Goal: Task Accomplishment & Management: Manage account settings

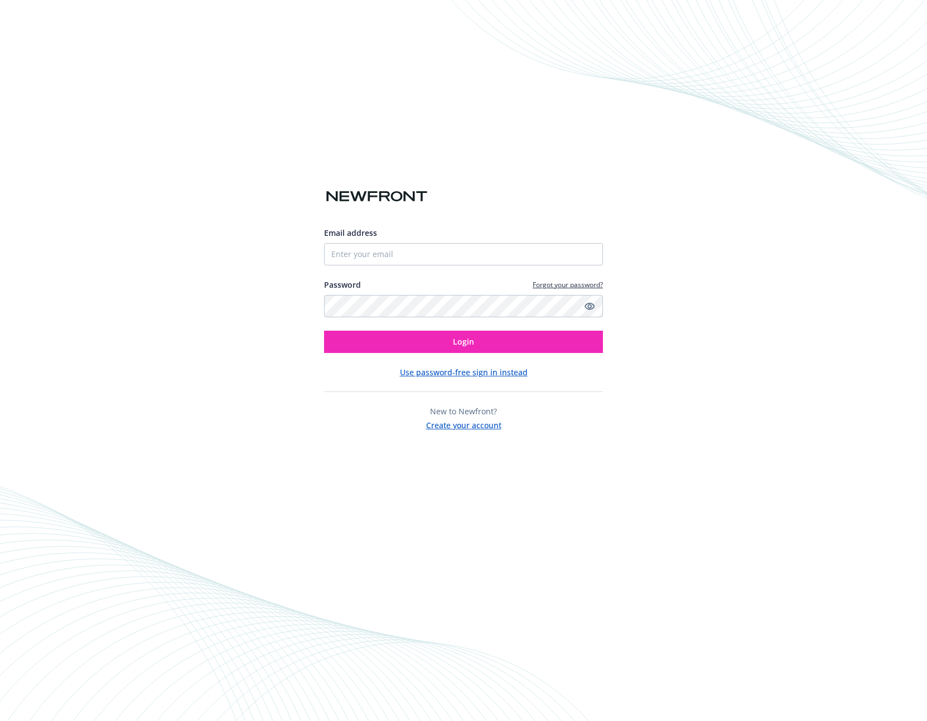
click at [468, 262] on div "Email address Password Forgot your password? Login" at bounding box center [463, 290] width 279 height 126
click at [469, 259] on input "Email address" at bounding box center [463, 254] width 279 height 22
type input "jen@auger.com"
click at [463, 371] on button "Use password-free sign in instead" at bounding box center [464, 372] width 128 height 12
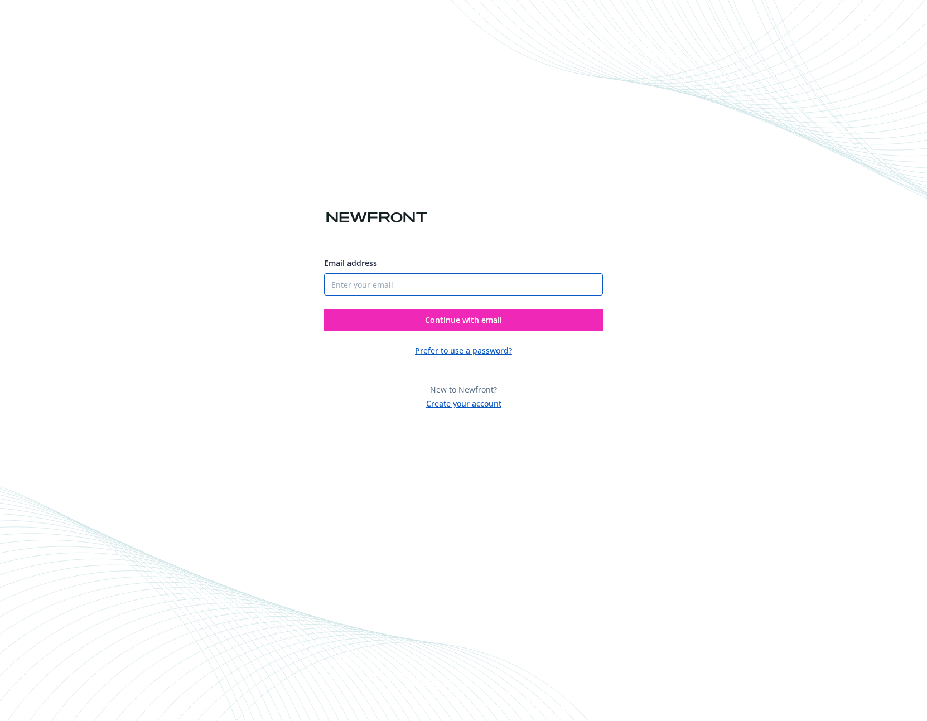
click at [442, 278] on input "Email address" at bounding box center [463, 284] width 279 height 22
type input "jen@auger.com"
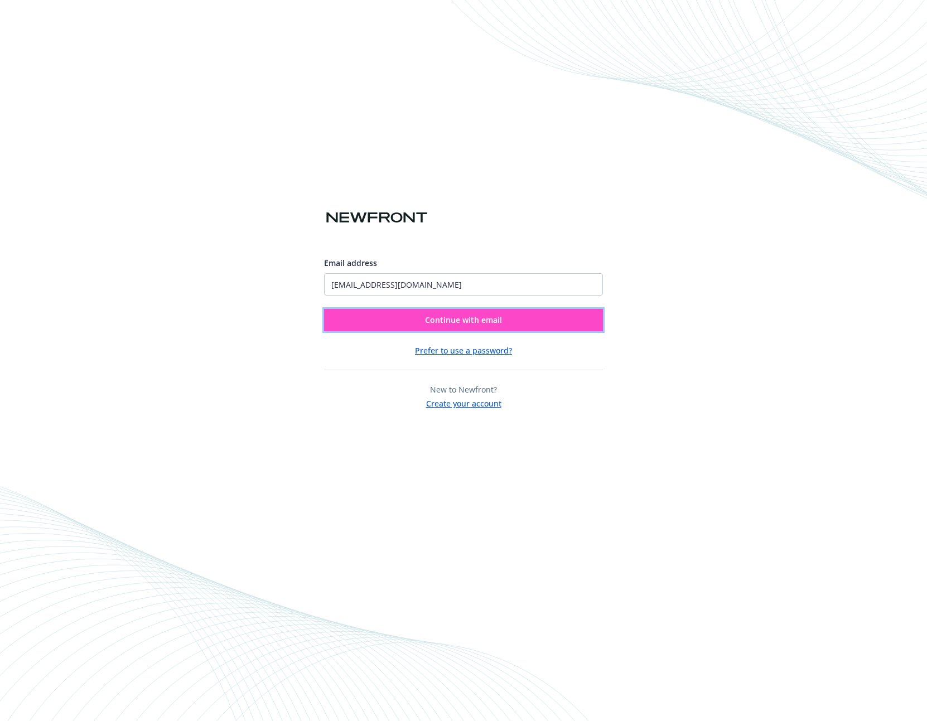
click at [444, 319] on span "Continue with email" at bounding box center [463, 320] width 77 height 11
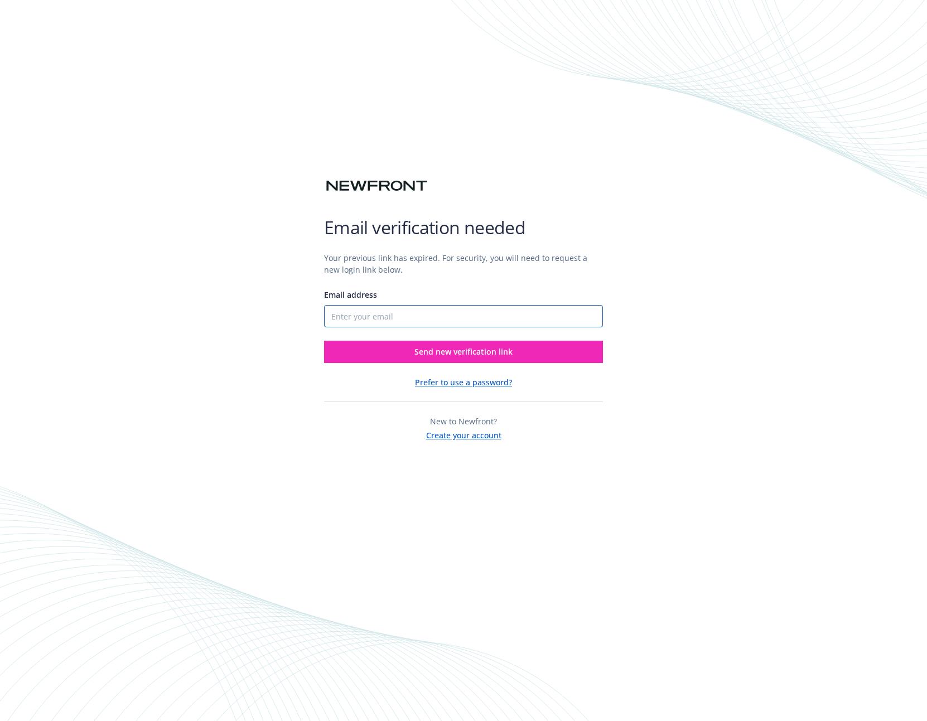
click at [439, 319] on input "Email address" at bounding box center [463, 316] width 279 height 22
click at [506, 315] on input "Email address" at bounding box center [463, 316] width 279 height 22
click at [485, 309] on input "Email address" at bounding box center [463, 316] width 279 height 22
type input "[EMAIL_ADDRESS][DOMAIN_NAME]"
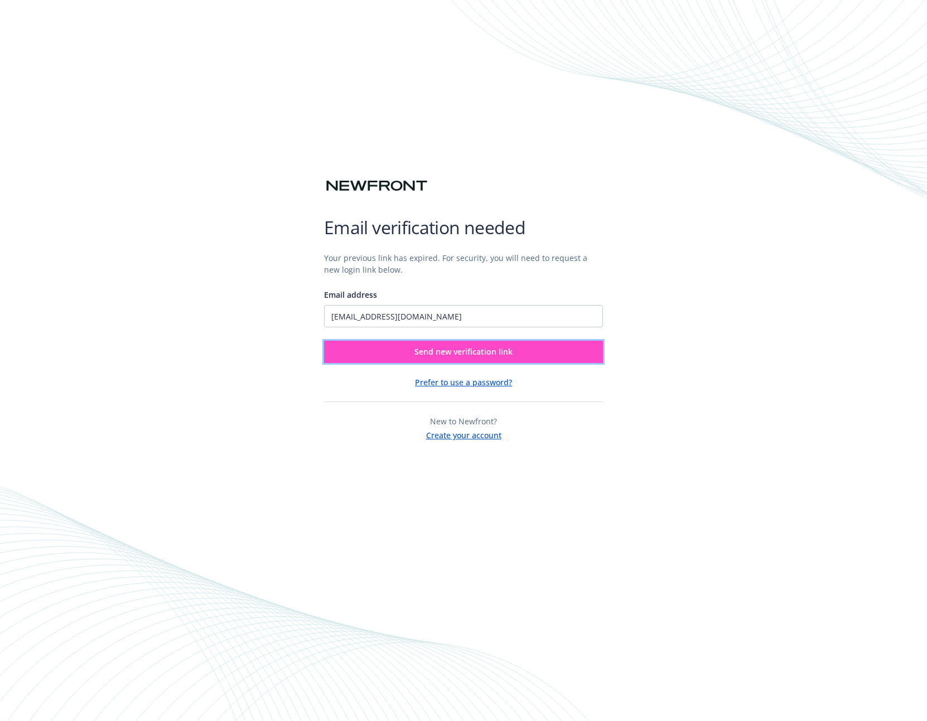
click at [473, 350] on span "Send new verification link" at bounding box center [463, 351] width 98 height 11
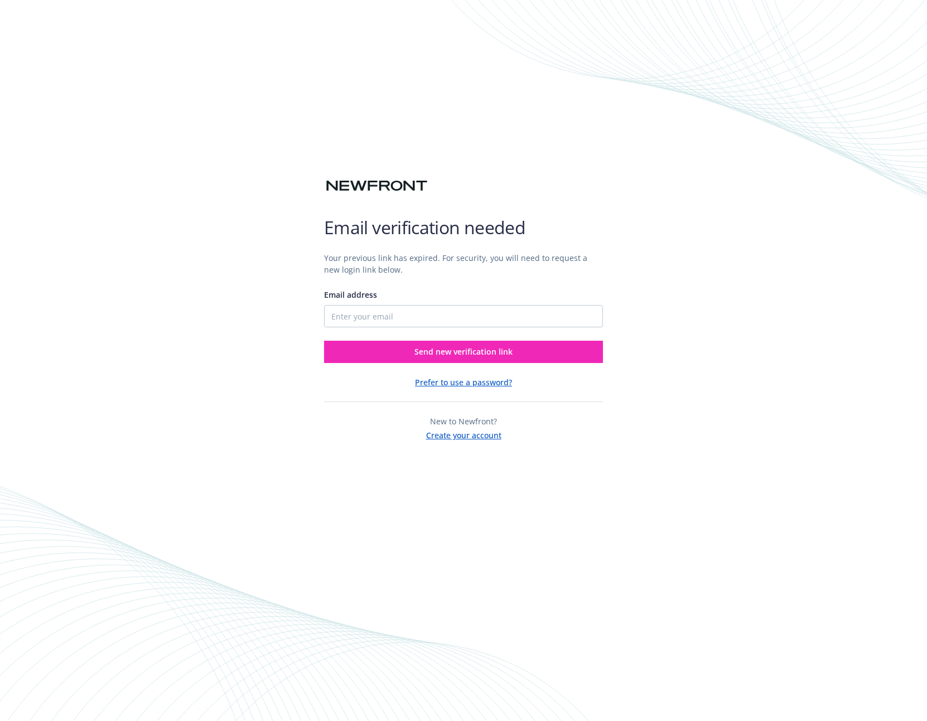
click at [201, 470] on div "Email verification needed Your previous link has expired. For security, you wil…" at bounding box center [463, 360] width 927 height 721
